Goal: Task Accomplishment & Management: Use online tool/utility

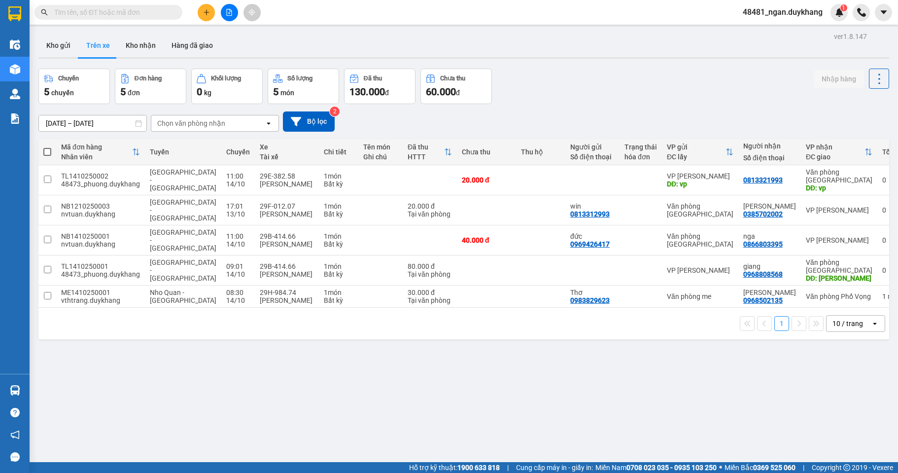
click at [49, 38] on button "Kho gửi" at bounding box center [58, 46] width 40 height 24
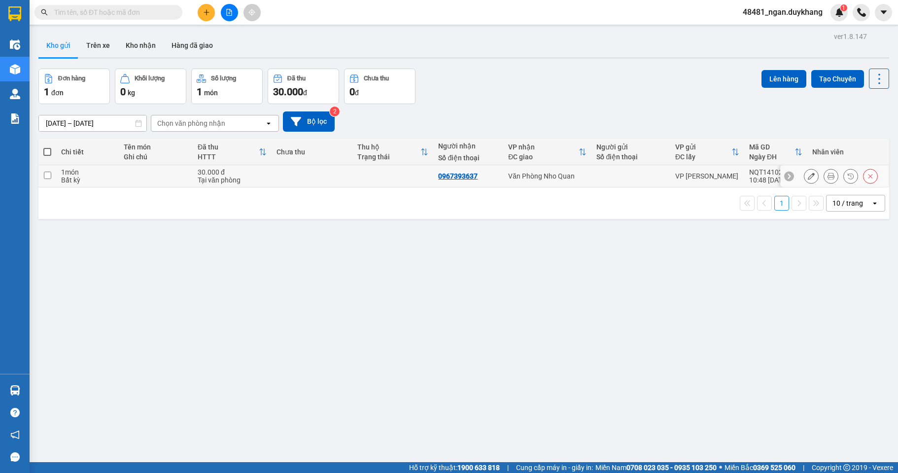
click at [529, 181] on td "Văn Phòng Nho Quan" at bounding box center [547, 176] width 88 height 22
checkbox input "true"
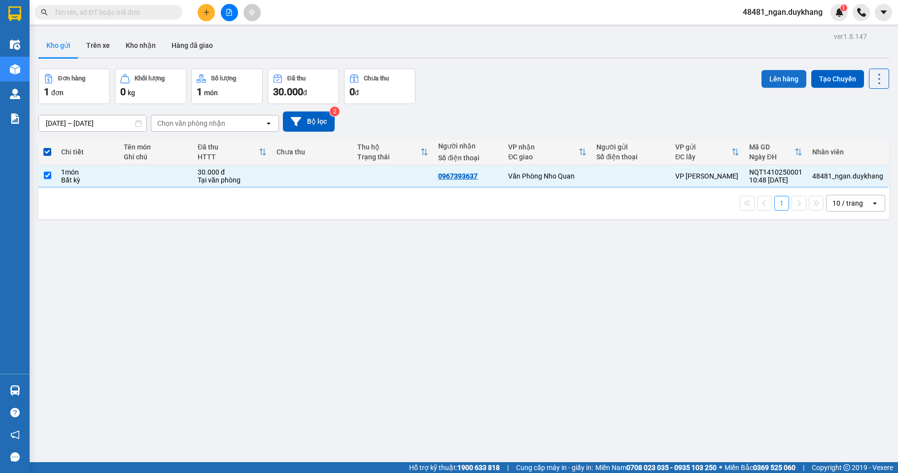
click at [784, 74] on button "Lên hàng" at bounding box center [784, 79] width 45 height 18
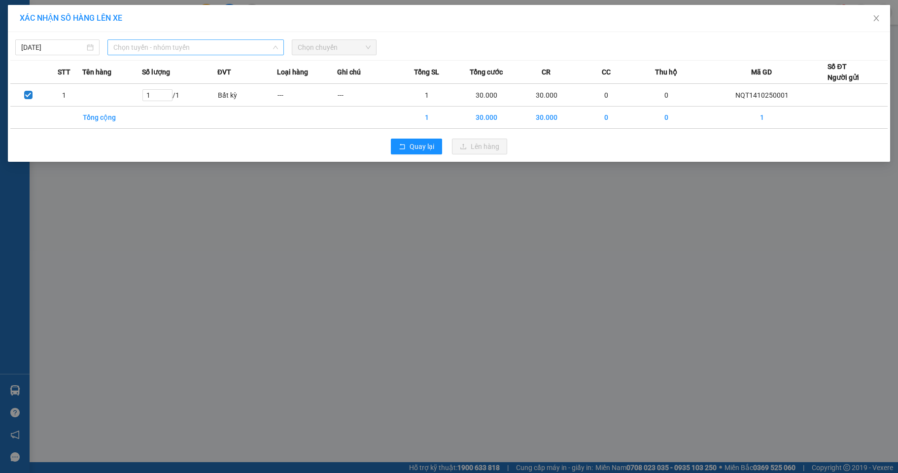
drag, startPoint x: 169, startPoint y: 48, endPoint x: 164, endPoint y: 127, distance: 79.0
click at [167, 49] on span "Chọn tuyến - nhóm tuyến" at bounding box center [195, 47] width 165 height 15
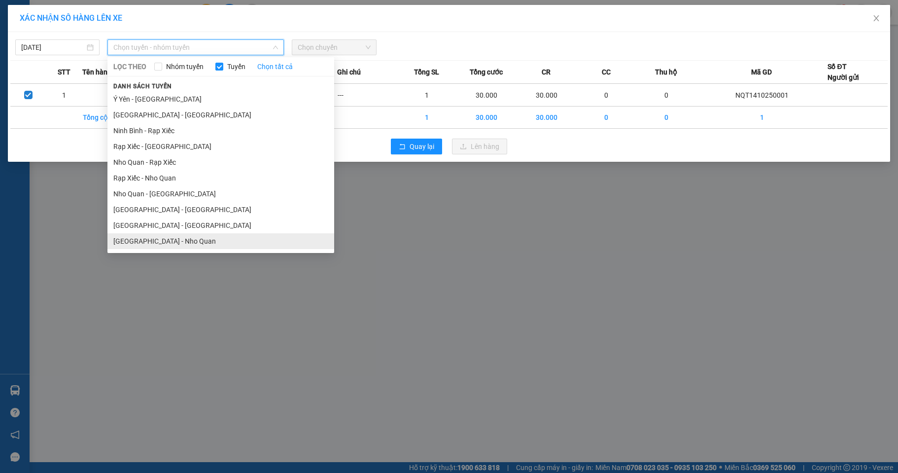
click at [139, 238] on li "[GEOGRAPHIC_DATA] - Nho Quan" at bounding box center [220, 241] width 227 height 16
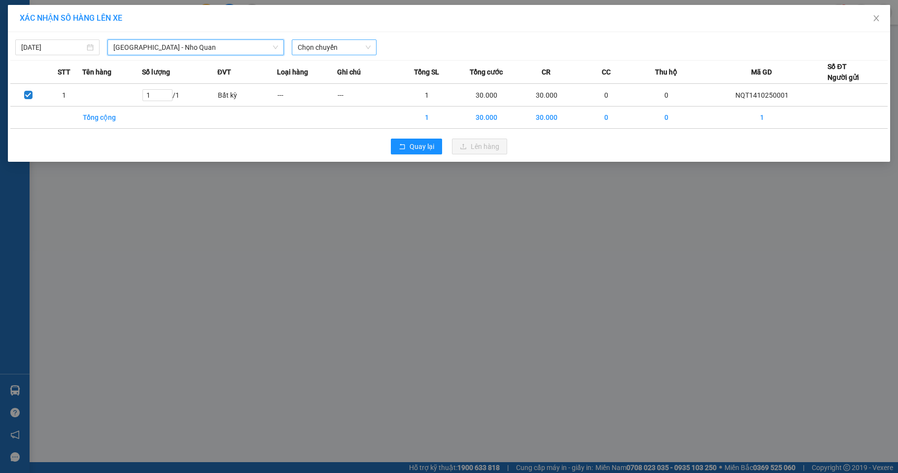
click at [310, 46] on span "Chọn chuyến" at bounding box center [334, 47] width 72 height 15
type input "414"
click at [321, 84] on div "13:00 - 29B-414.14" at bounding box center [336, 82] width 77 height 11
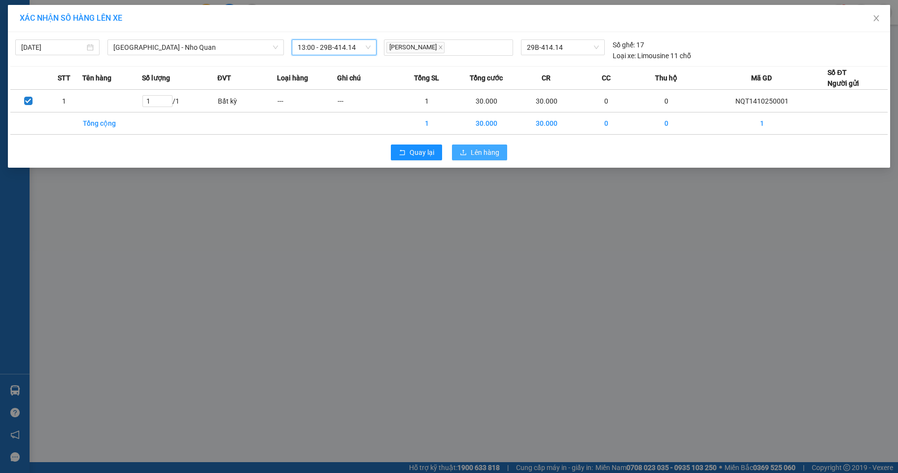
click at [457, 147] on button "Lên hàng" at bounding box center [479, 152] width 55 height 16
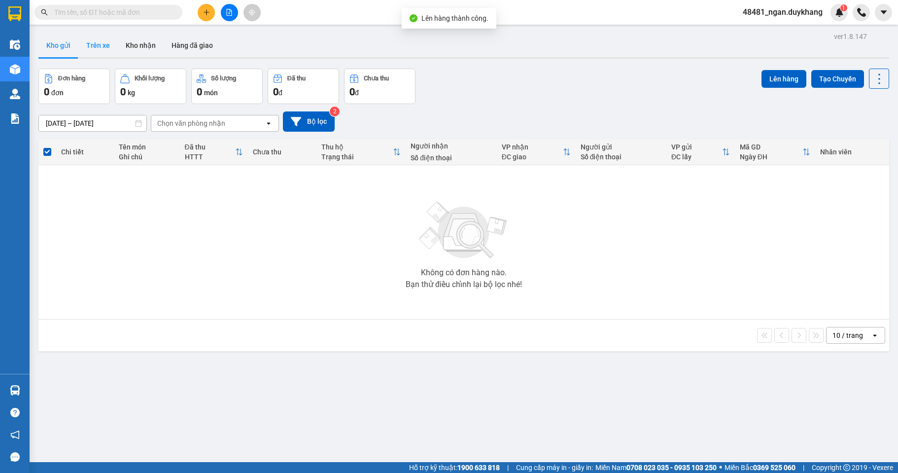
click at [106, 46] on button "Trên xe" at bounding box center [97, 46] width 39 height 24
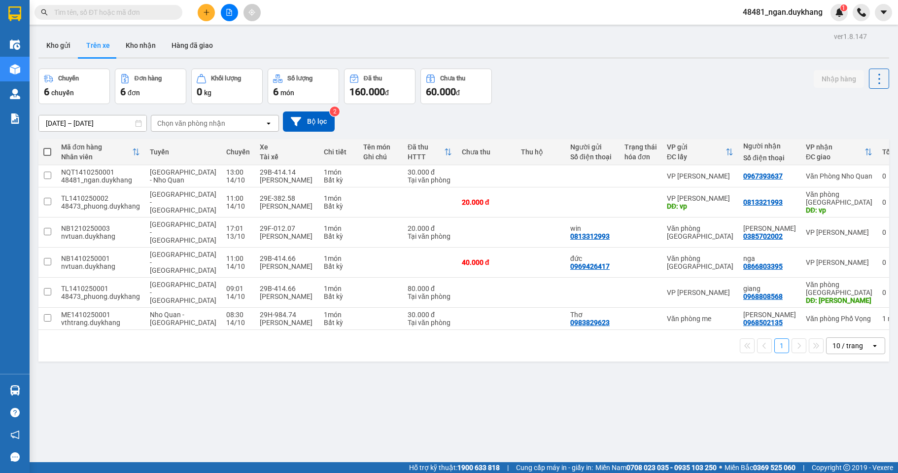
click at [579, 84] on div "Chuyến 6 chuyến Đơn hàng 6 đơn Khối lượng 0 kg Số lượng 6 món Đã thu 160.000 đ …" at bounding box center [463, 86] width 851 height 35
